Goal: Information Seeking & Learning: Check status

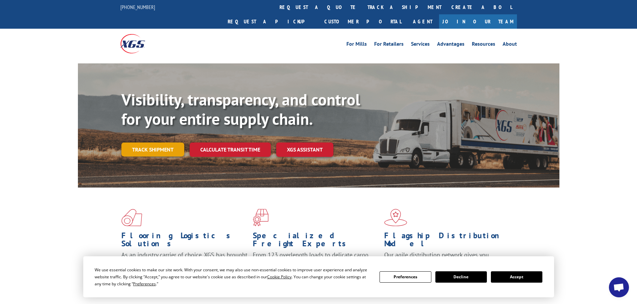
click at [172, 143] on link "Track shipment" at bounding box center [152, 150] width 63 height 14
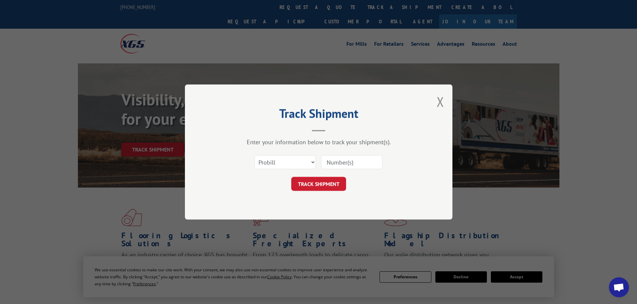
click at [339, 164] on input at bounding box center [351, 162] width 61 height 14
paste input "2843172"
type input "2843172"
click button "TRACK SHIPMENT" at bounding box center [318, 184] width 55 height 14
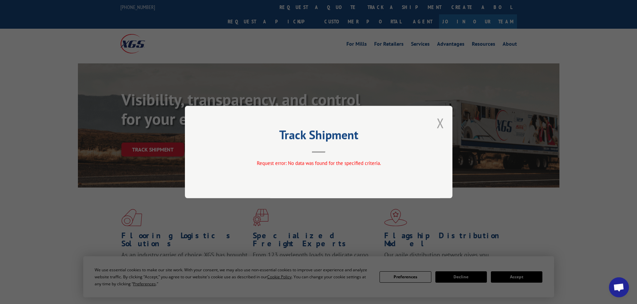
click at [443, 125] on div "Track Shipment Request error: No data was found for the specified criteria." at bounding box center [318, 152] width 267 height 93
click at [437, 125] on button "Close modal" at bounding box center [439, 123] width 7 height 18
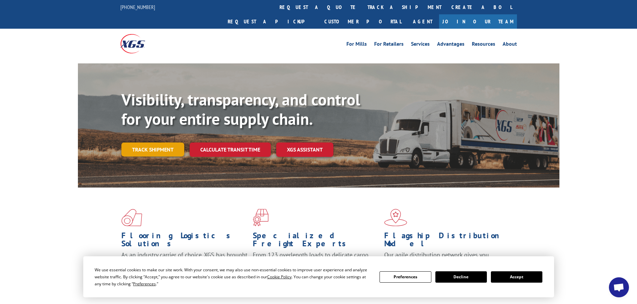
click at [173, 143] on link "Track shipment" at bounding box center [152, 150] width 63 height 14
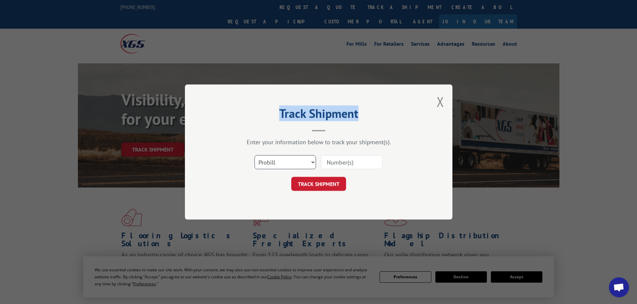
click at [306, 168] on select "Select category... Probill BOL PO" at bounding box center [284, 162] width 61 height 14
select select "bol"
click at [254, 155] on select "Select category... Probill BOL PO" at bounding box center [284, 162] width 61 height 14
click at [333, 161] on input at bounding box center [351, 162] width 61 height 14
paste input "2843172"
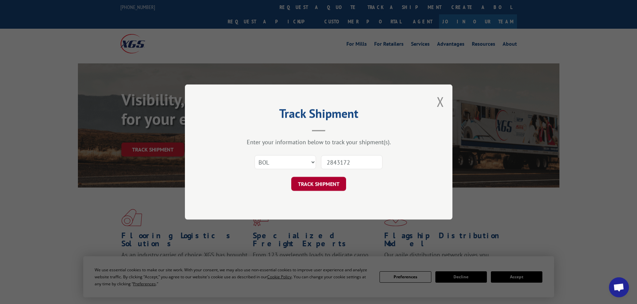
type input "2843172"
click at [327, 179] on button "TRACK SHIPMENT" at bounding box center [318, 184] width 55 height 14
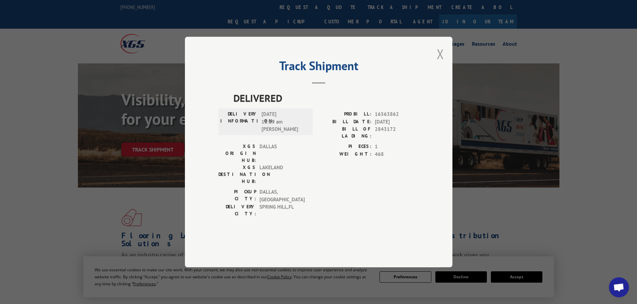
click at [439, 63] on button "Close modal" at bounding box center [439, 54] width 7 height 18
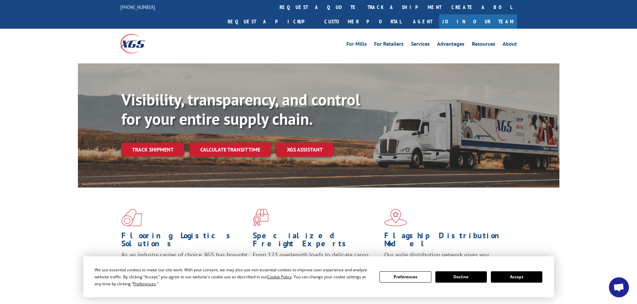
click at [485, 277] on button "Decline" at bounding box center [460, 277] width 51 height 11
